Goal: Task Accomplishment & Management: Manage account settings

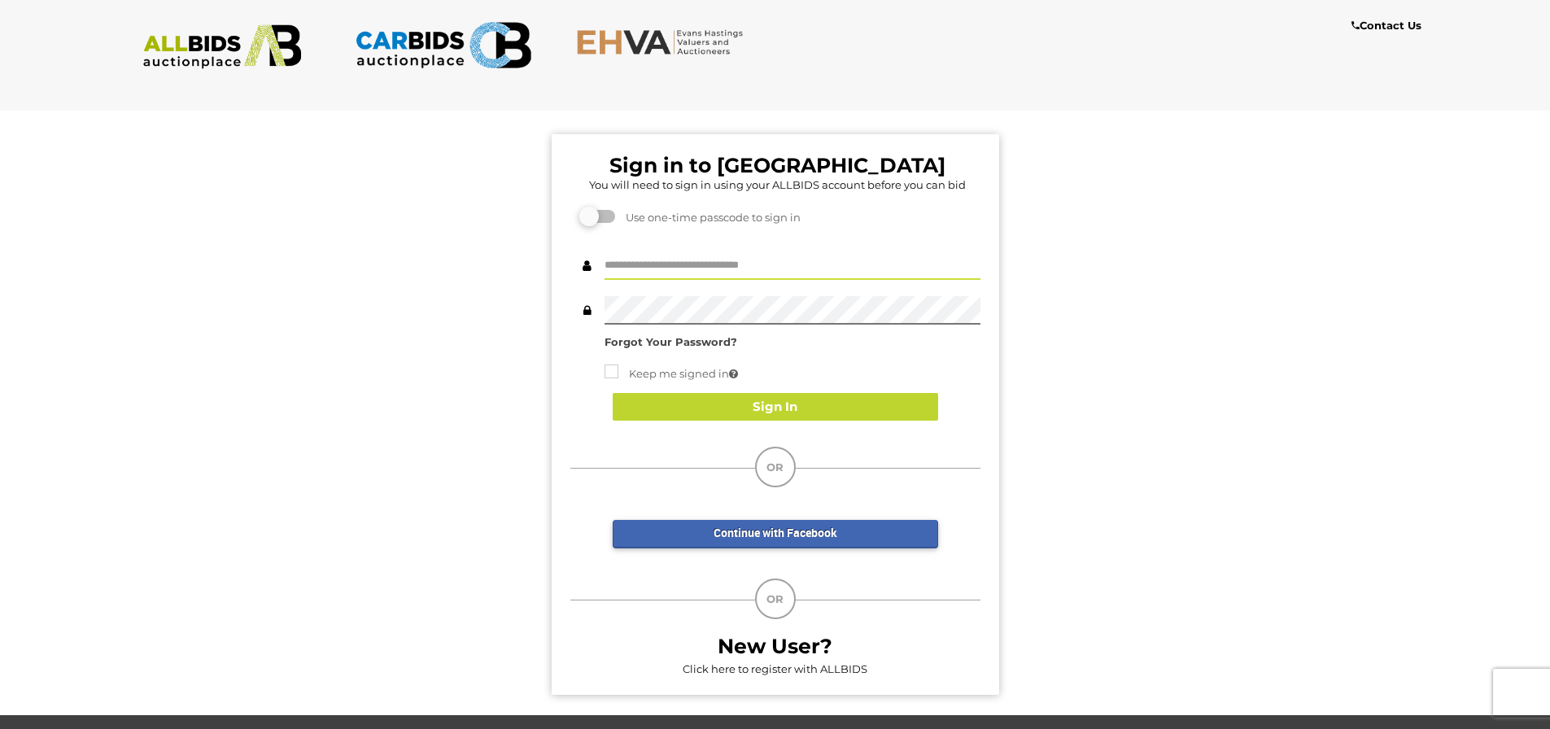
click at [801, 264] on input "text" at bounding box center [792, 265] width 376 height 28
click at [656, 268] on input "text" at bounding box center [792, 265] width 376 height 28
type input "**********"
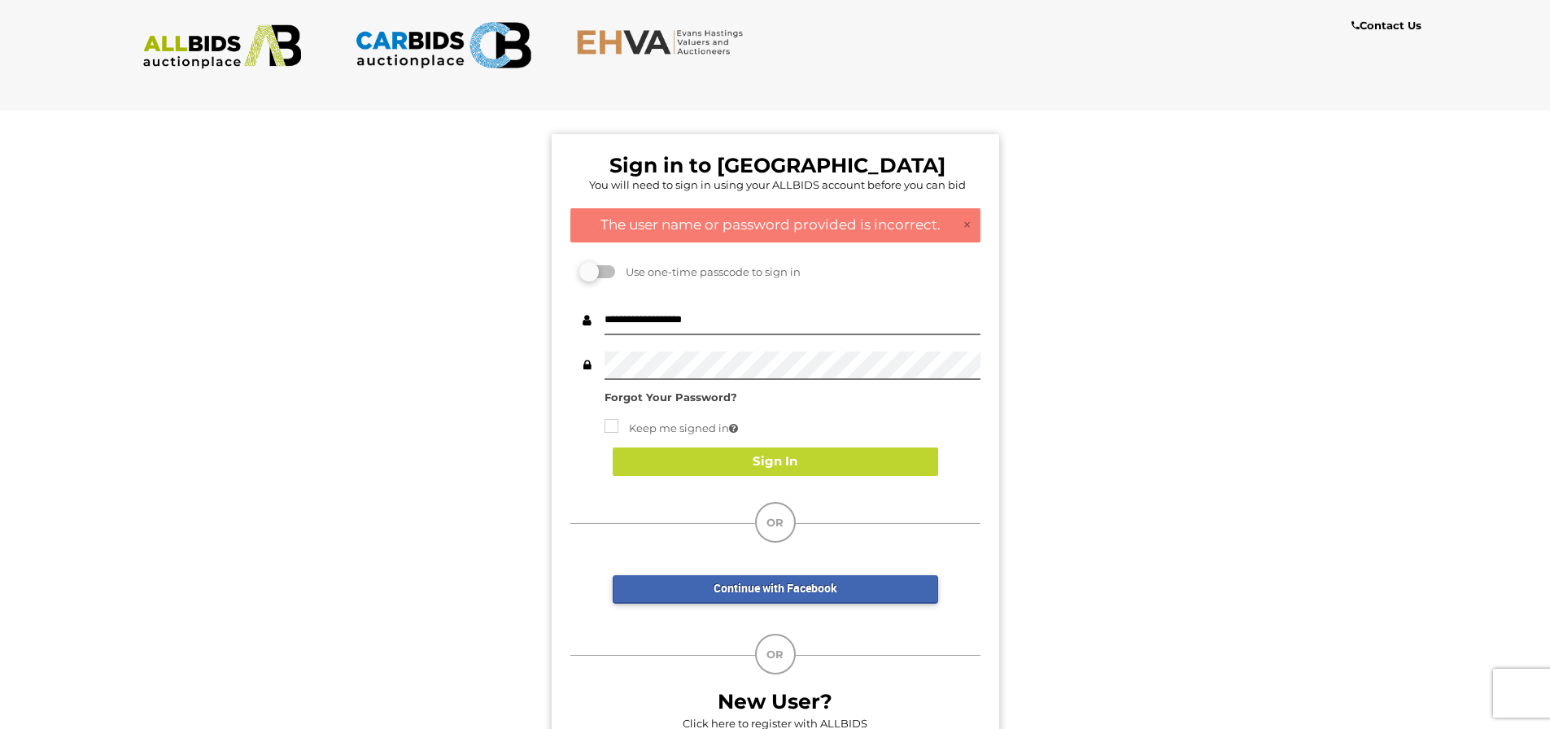
click at [706, 396] on strong "Forgot Your Password?" at bounding box center [670, 396] width 133 height 13
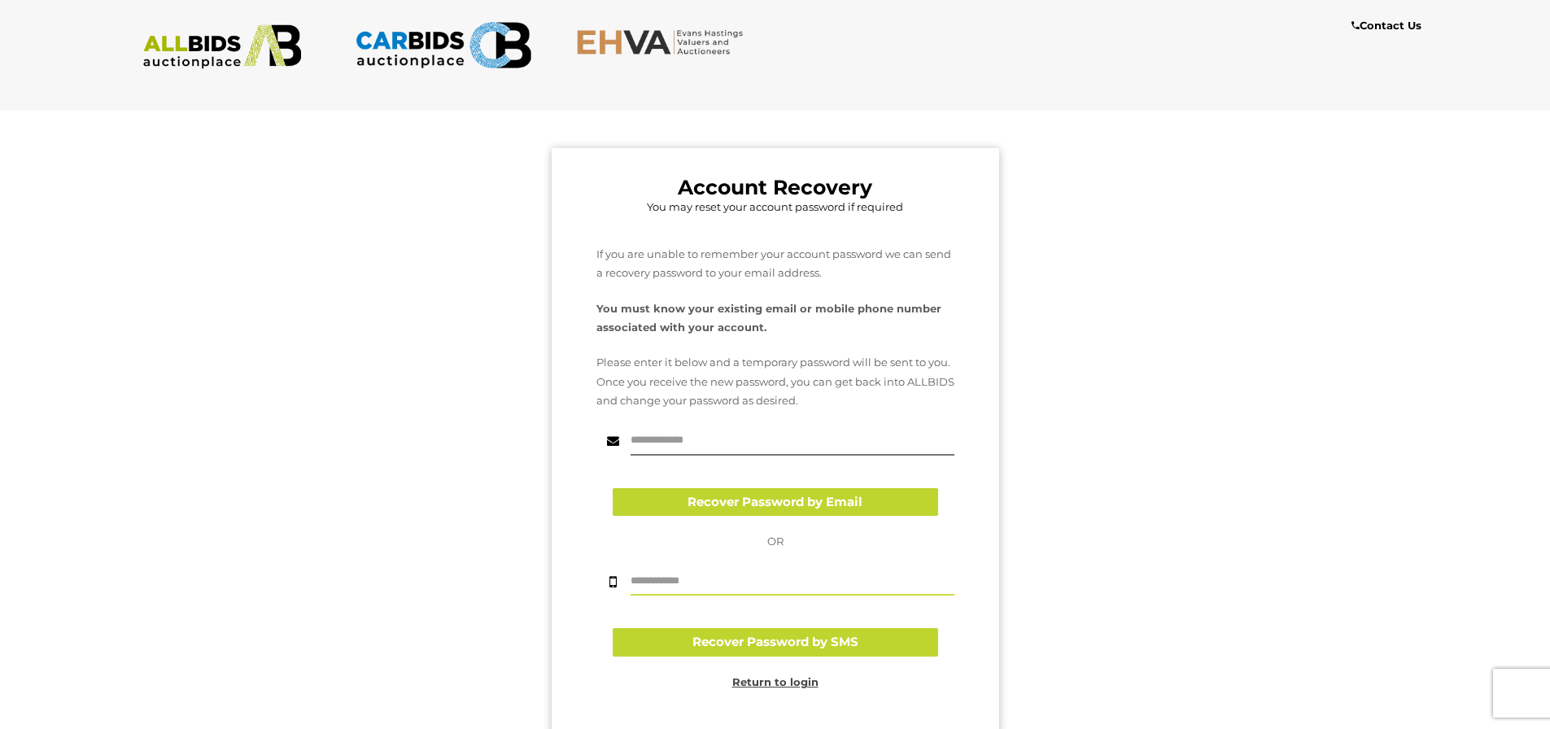
click at [726, 577] on input "text" at bounding box center [792, 581] width 324 height 28
type input "*"
click at [718, 443] on input "text" at bounding box center [792, 441] width 324 height 28
type input "**********"
click at [738, 504] on button "Recover Password by Email" at bounding box center [775, 502] width 325 height 28
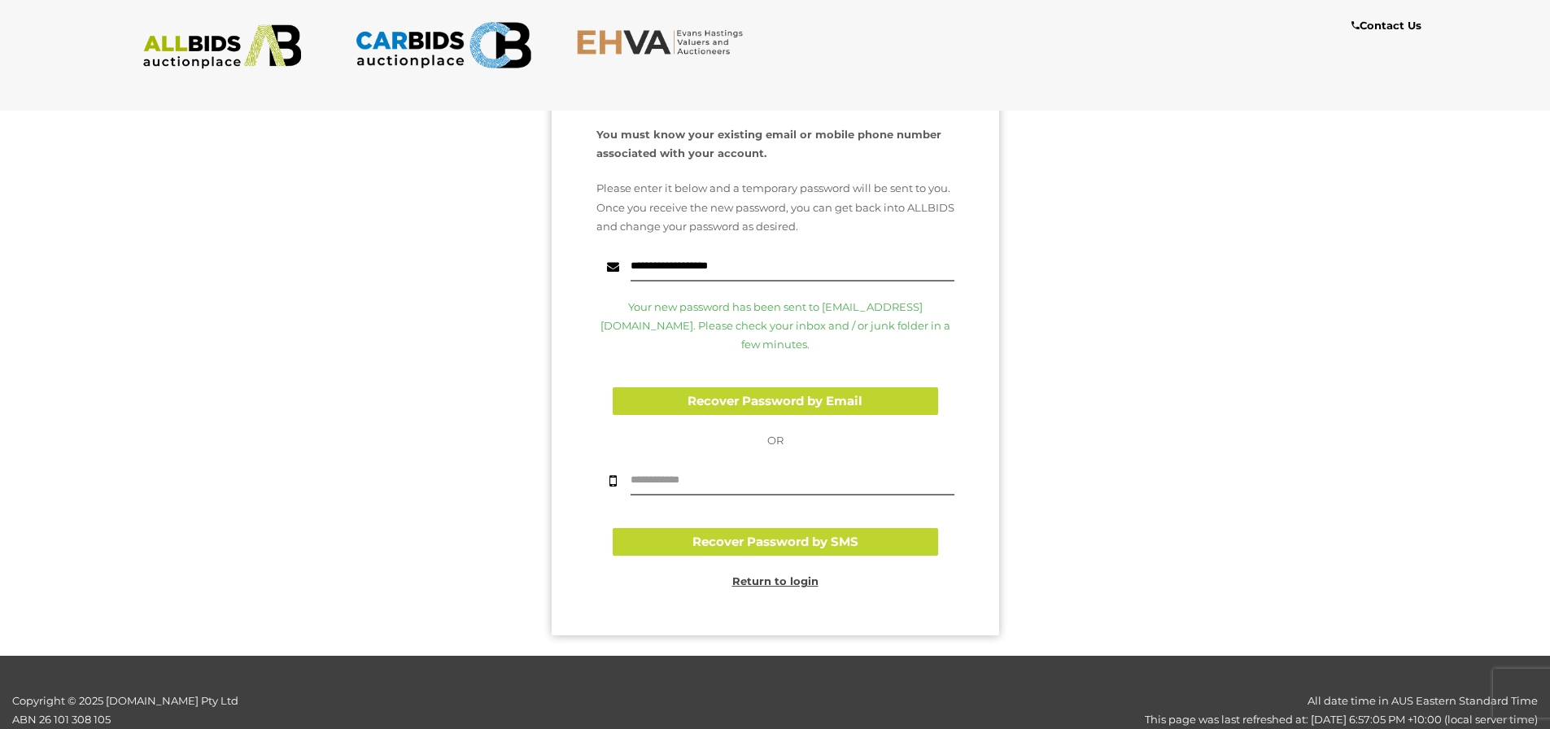
scroll to position [191, 0]
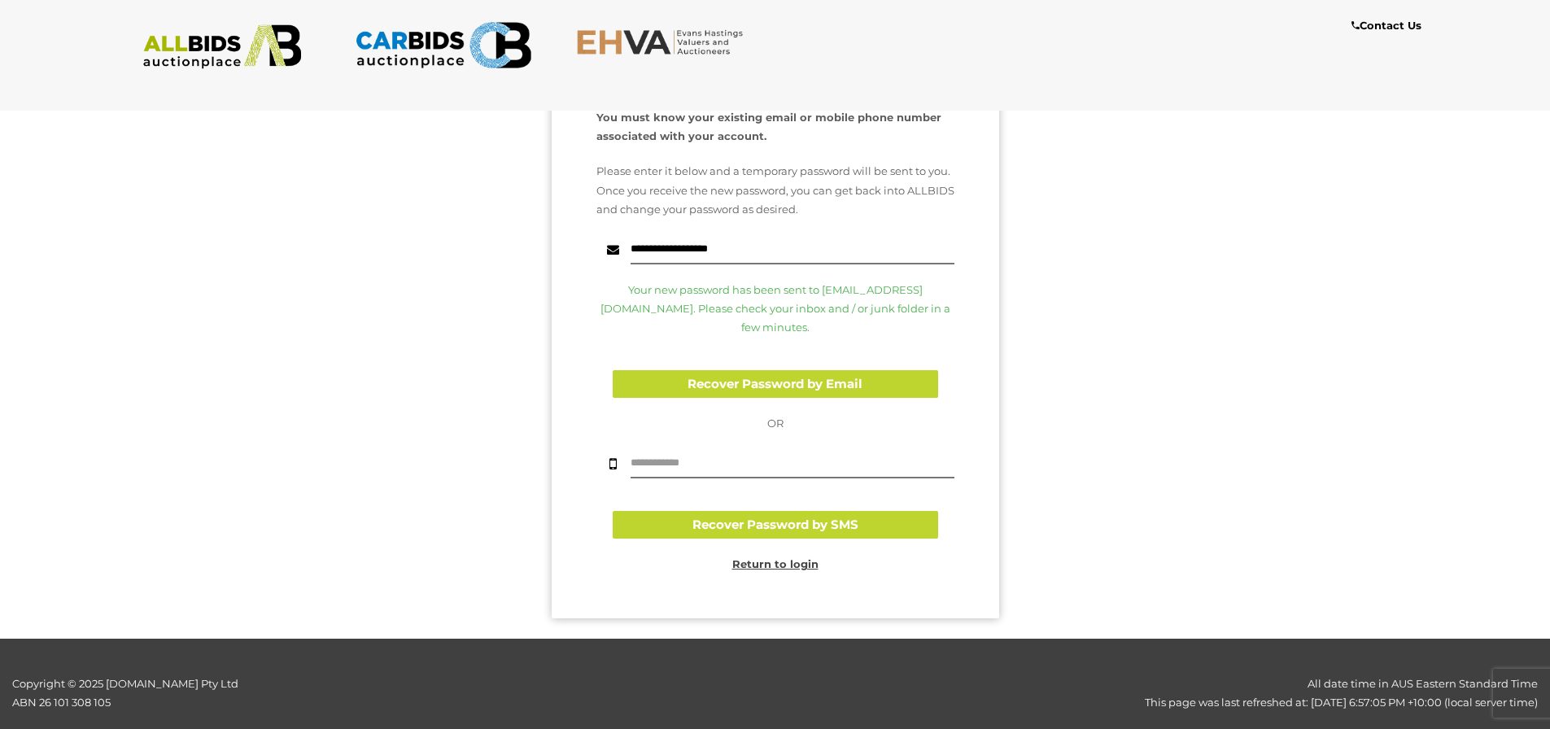
click at [776, 557] on u "Return to login" at bounding box center [775, 563] width 86 height 13
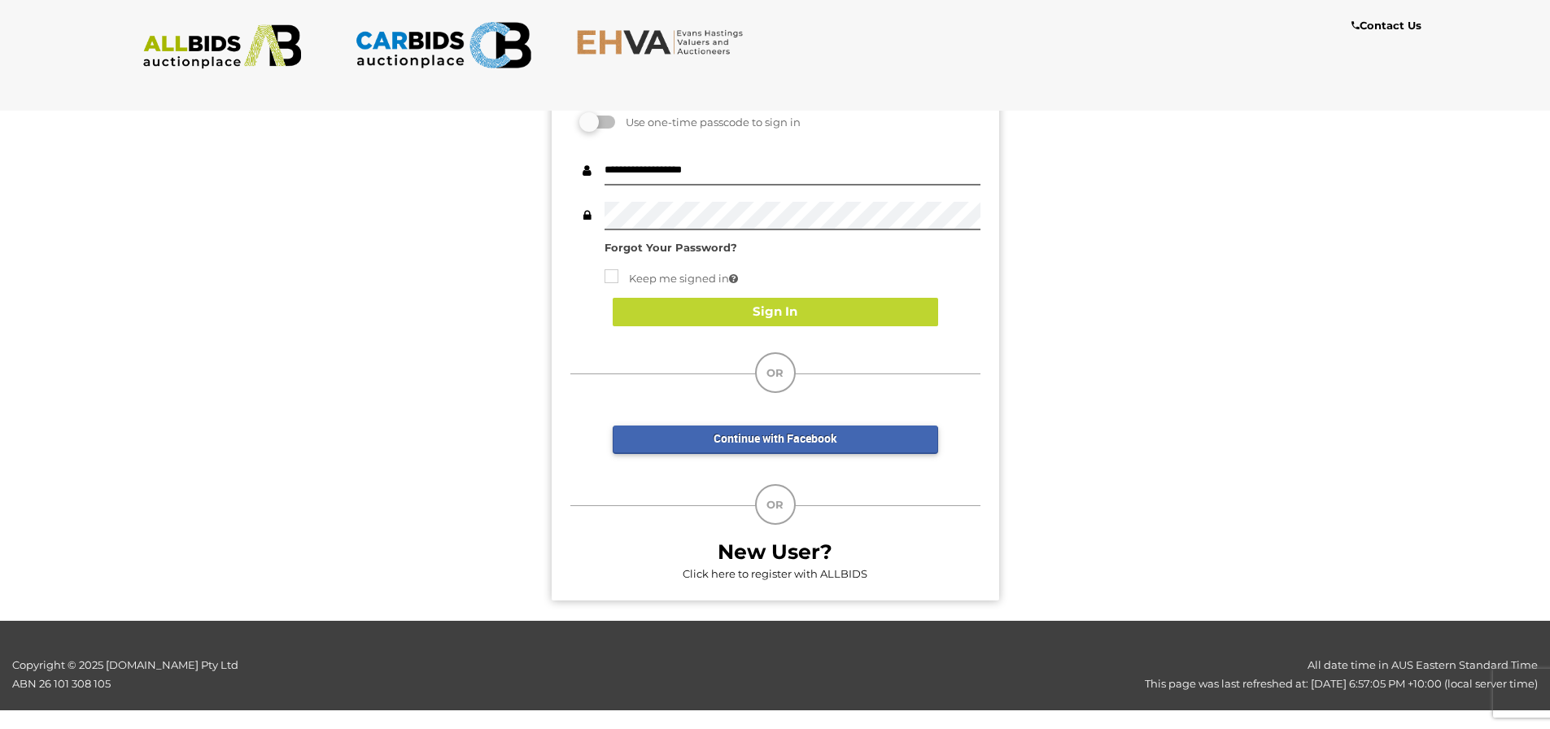
scroll to position [150, 0]
click at [565, 223] on div "Sign in to EHVA You will need to sign in using your ALLBIDS account before you …" at bounding box center [775, 293] width 447 height 616
click at [774, 316] on button "Sign In" at bounding box center [775, 312] width 325 height 28
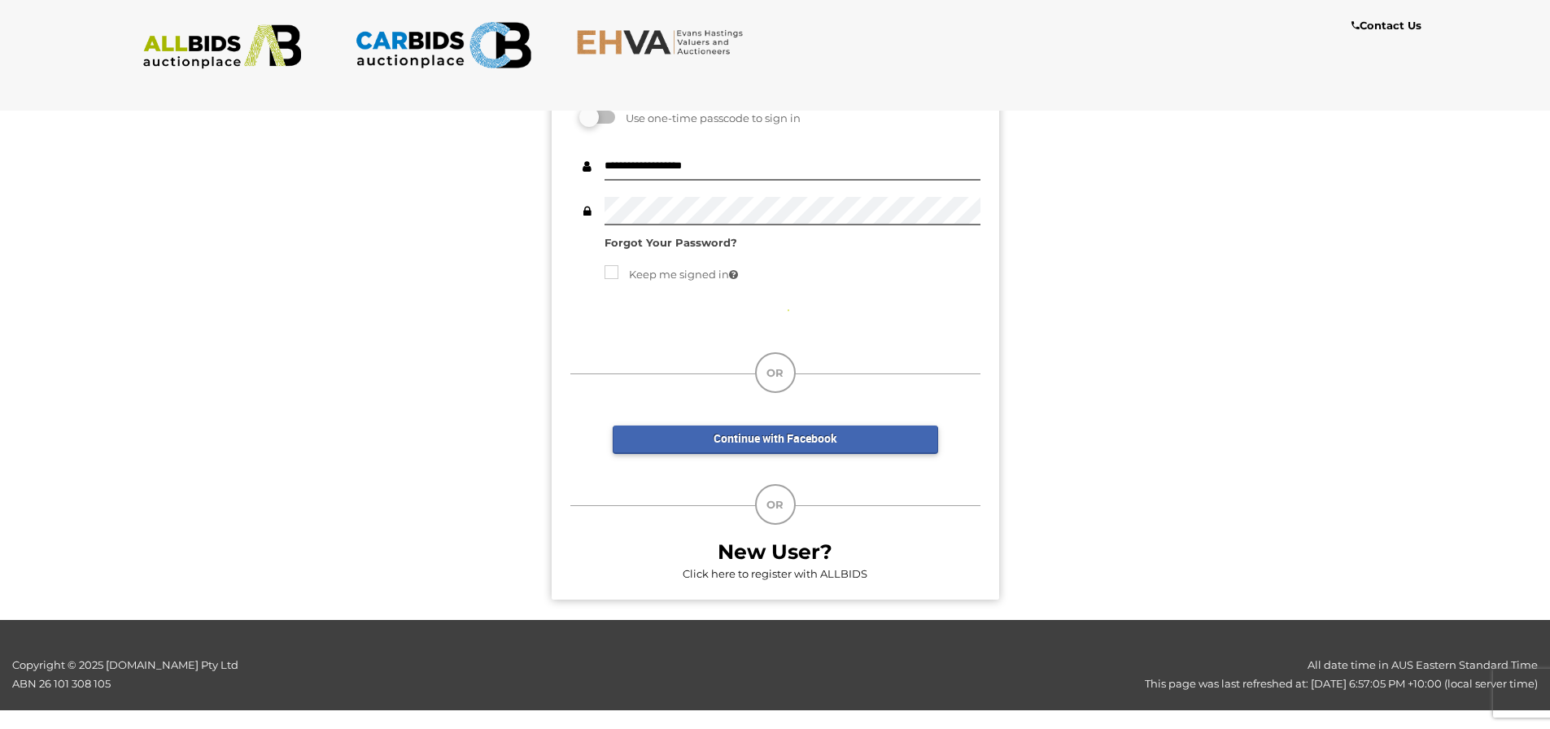
scroll to position [110, 0]
